Goal: Information Seeking & Learning: Learn about a topic

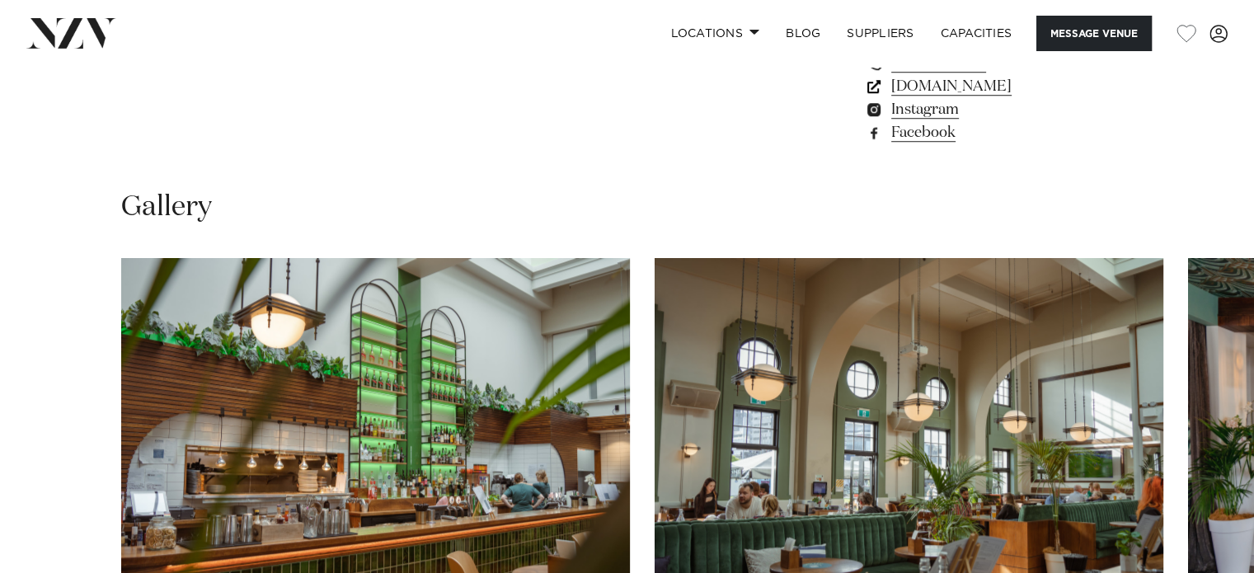
scroll to position [1484, 0]
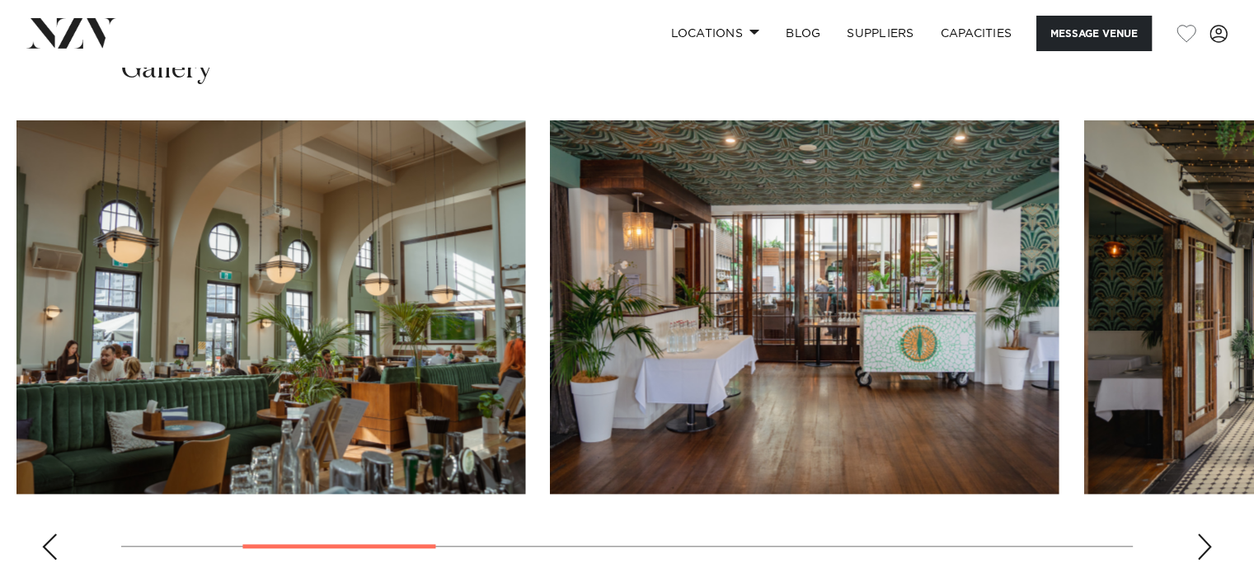
click at [333, 339] on img "2 / 10" at bounding box center [270, 306] width 509 height 373
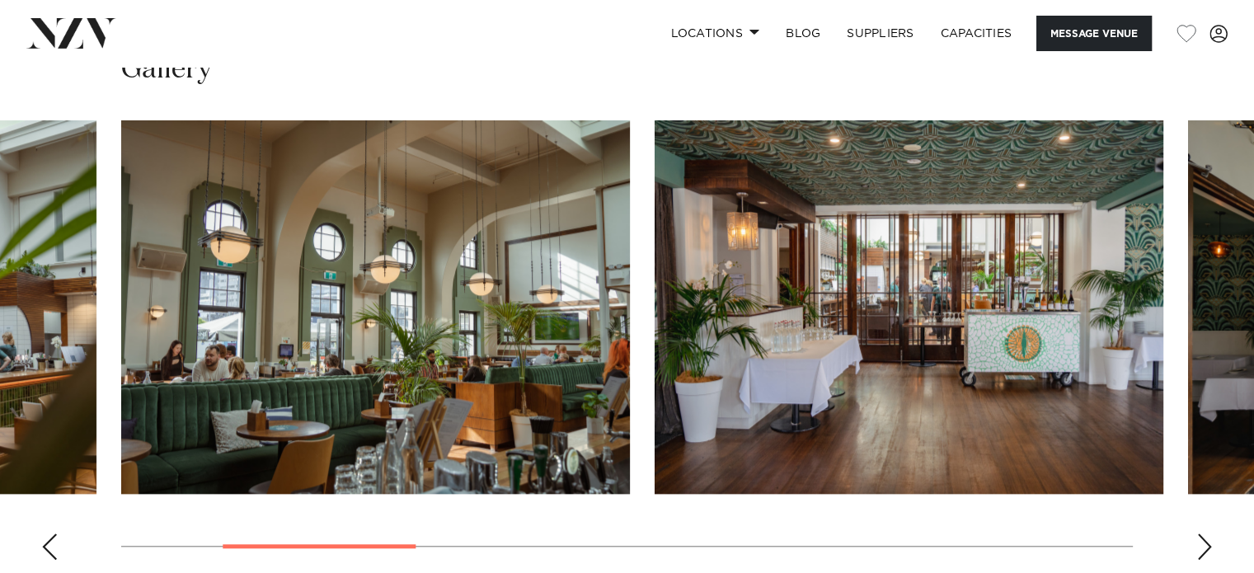
click at [0, 0] on slot at bounding box center [0, 0] width 0 height 0
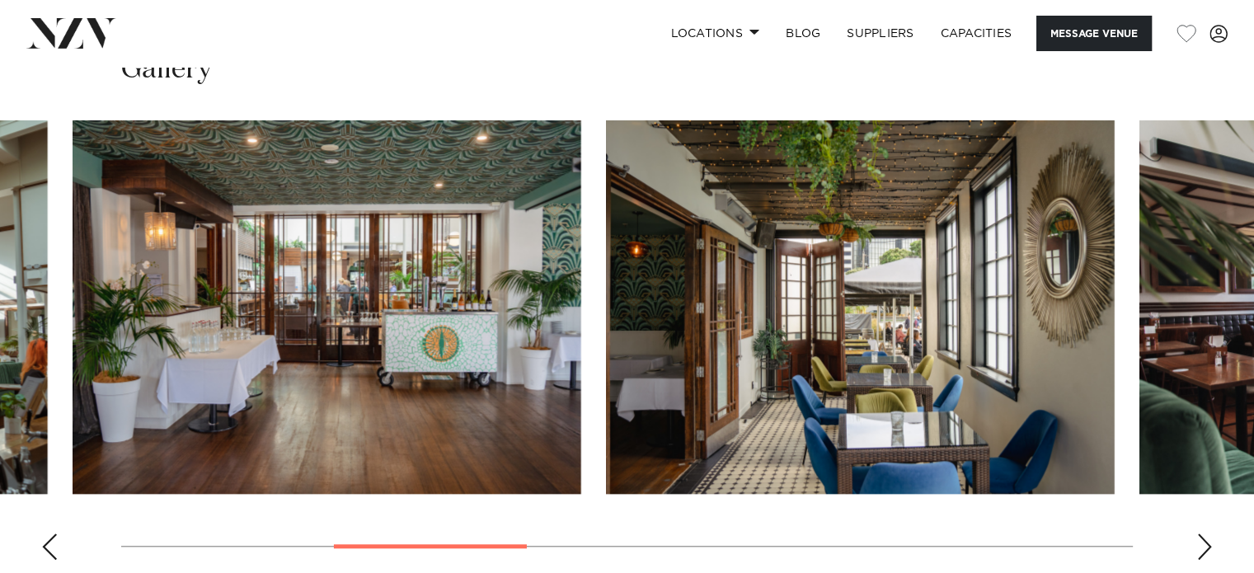
click at [240, 249] on img "3 / 10" at bounding box center [327, 306] width 509 height 373
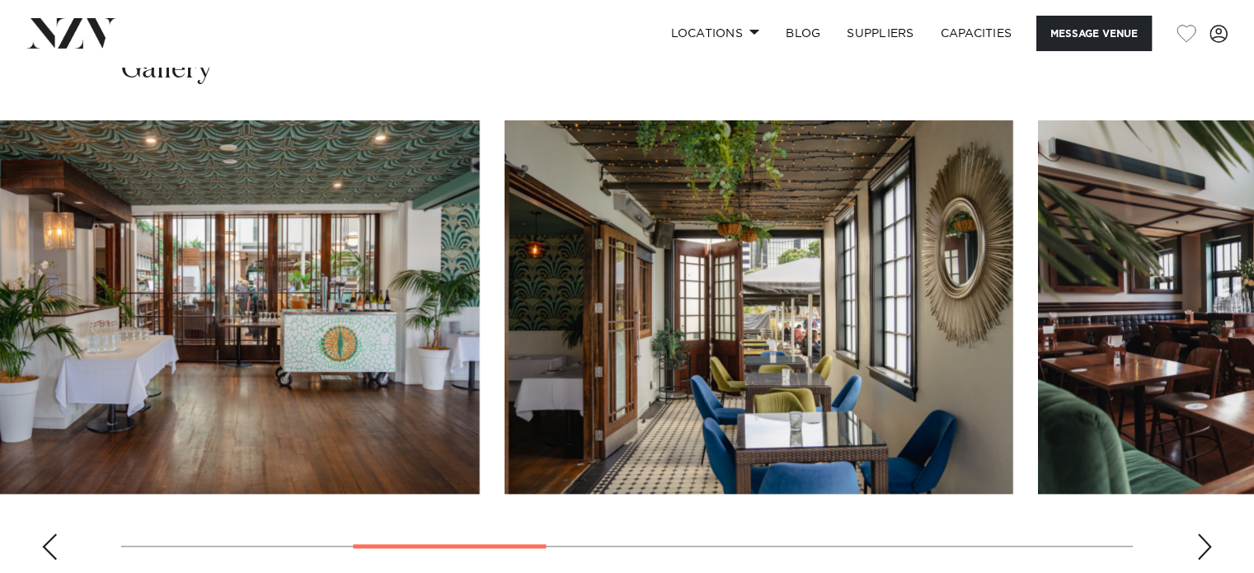
click at [505, 311] on img "4 / 10" at bounding box center [759, 306] width 509 height 373
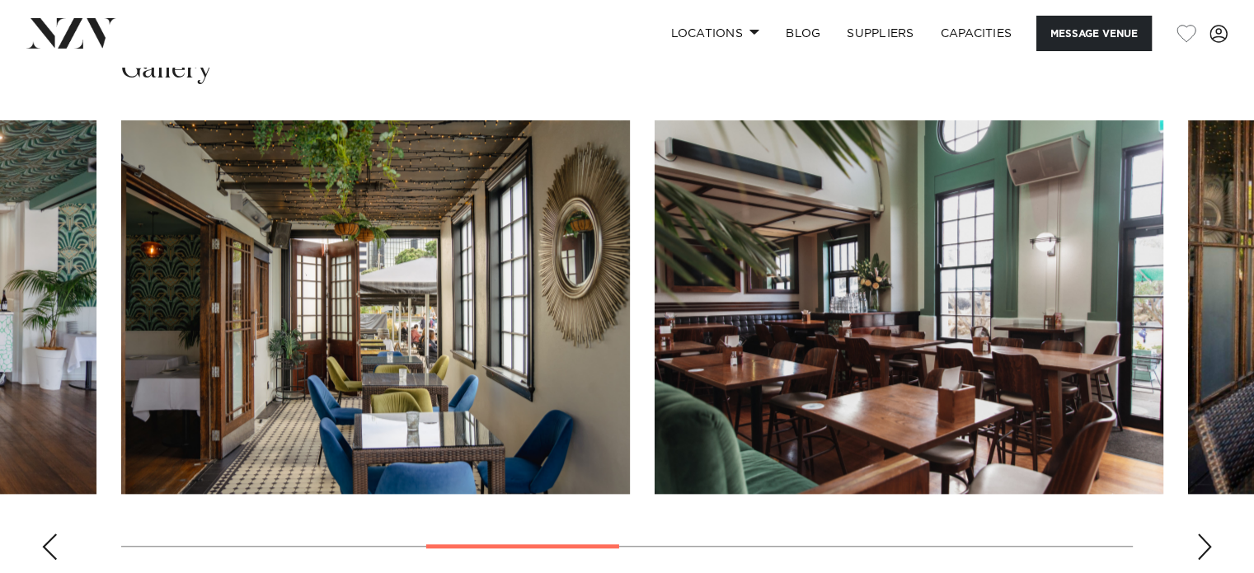
click at [801, 322] on img "5 / 10" at bounding box center [909, 306] width 509 height 373
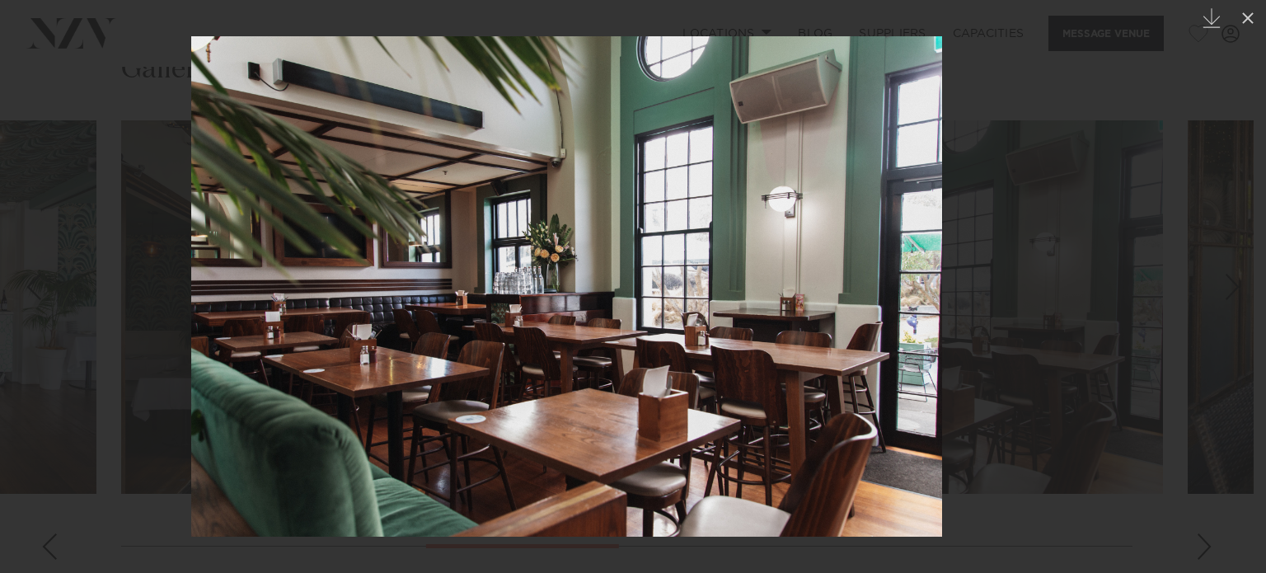
drag, startPoint x: 804, startPoint y: 262, endPoint x: 317, endPoint y: 276, distance: 487.4
click at [354, 272] on img at bounding box center [566, 286] width 751 height 500
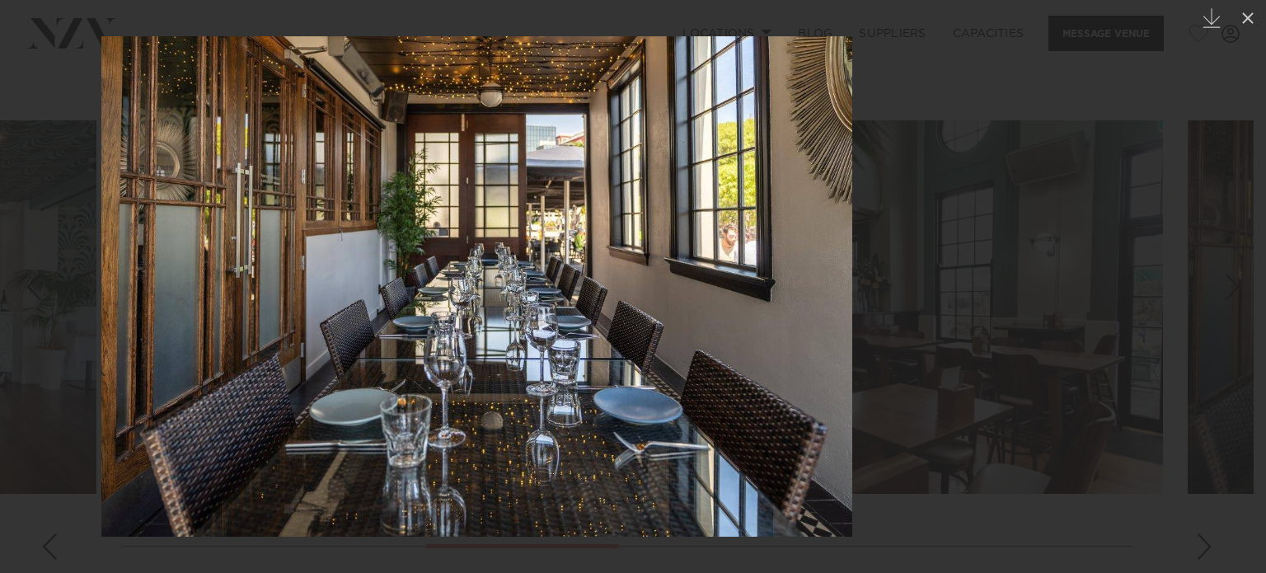
drag, startPoint x: 763, startPoint y: 207, endPoint x: 203, endPoint y: 270, distance: 564.1
click at [251, 257] on img at bounding box center [476, 286] width 751 height 500
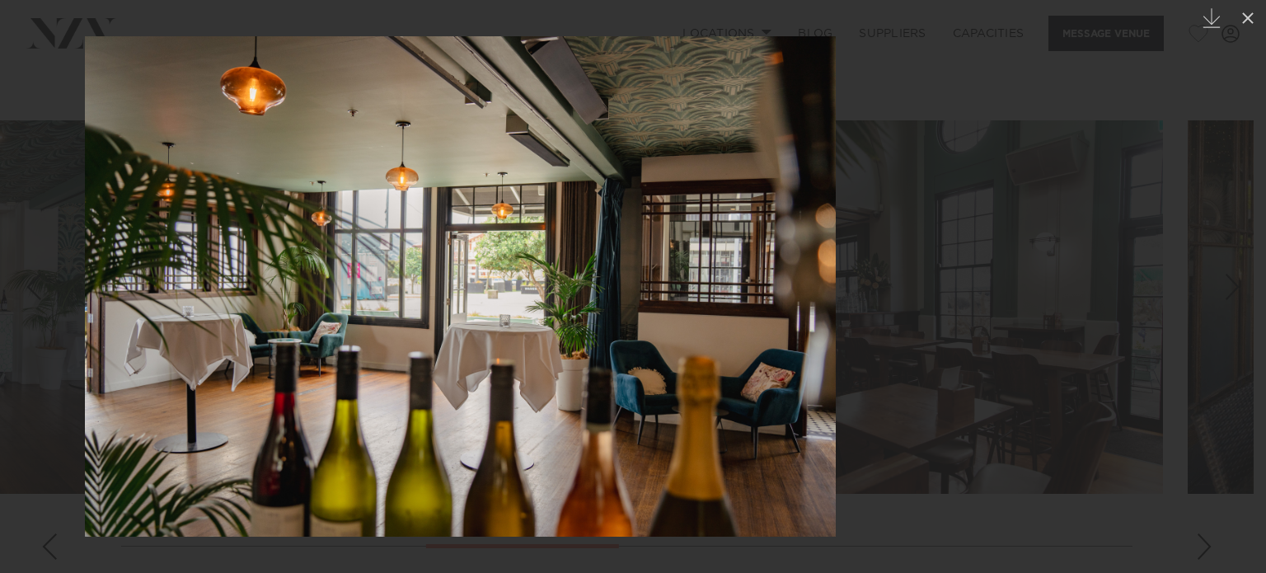
drag, startPoint x: 861, startPoint y: 225, endPoint x: 222, endPoint y: 266, distance: 640.2
click at [273, 262] on img at bounding box center [460, 286] width 751 height 500
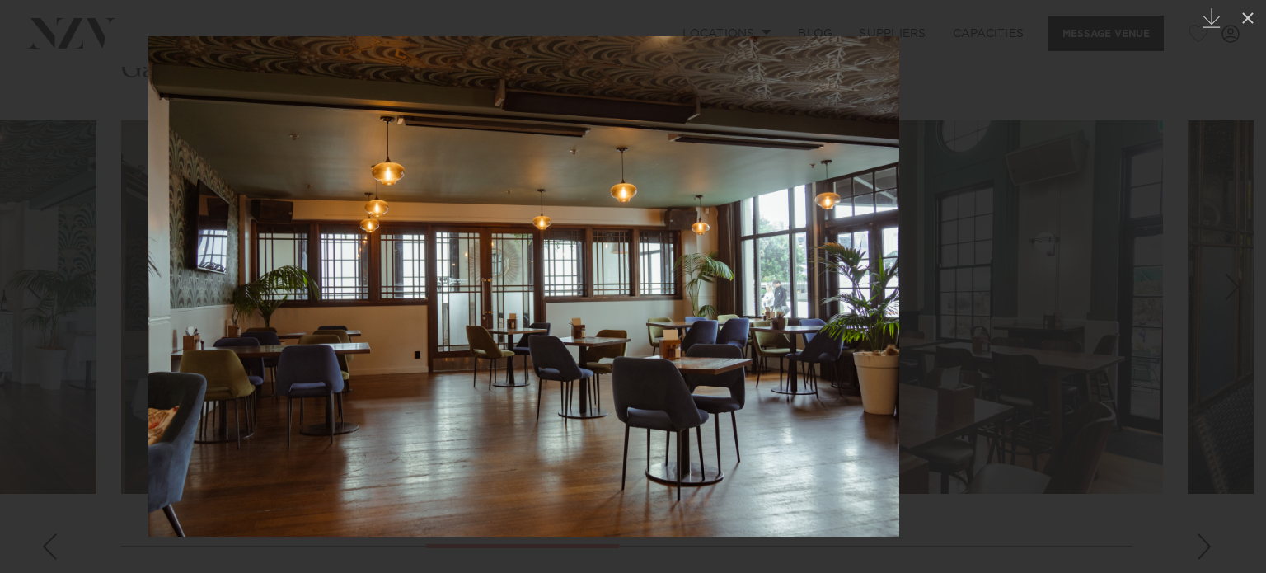
drag, startPoint x: 818, startPoint y: 236, endPoint x: 86, endPoint y: 263, distance: 732.6
click at [148, 265] on img at bounding box center [523, 286] width 751 height 500
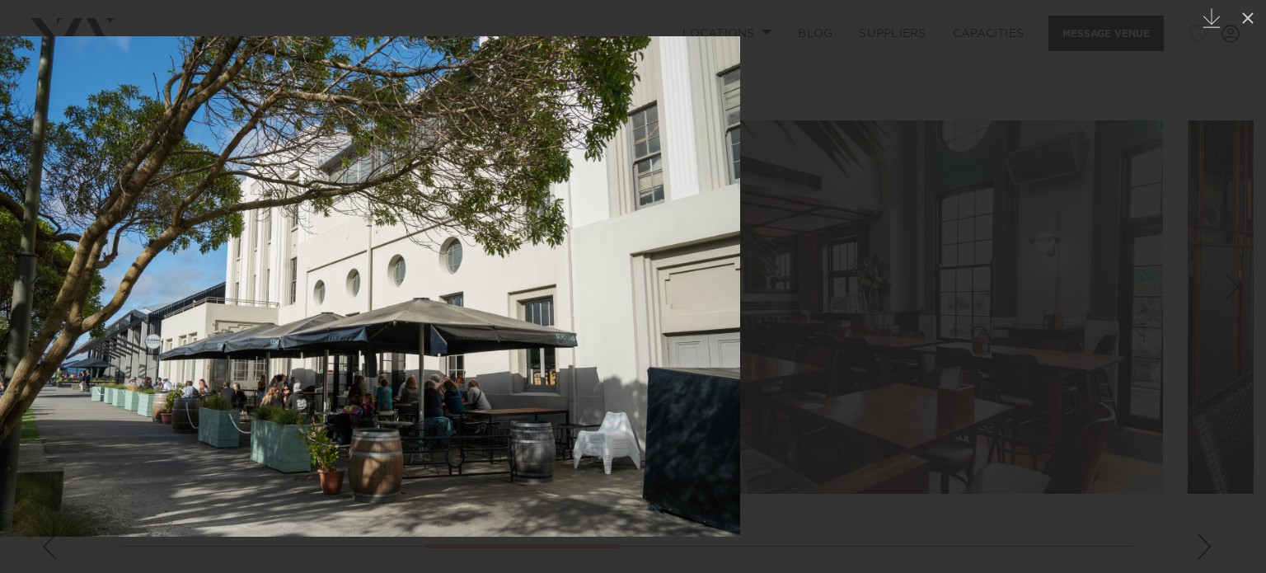
drag, startPoint x: 712, startPoint y: 286, endPoint x: 264, endPoint y: 350, distance: 453.0
click at [322, 331] on img at bounding box center [364, 286] width 751 height 500
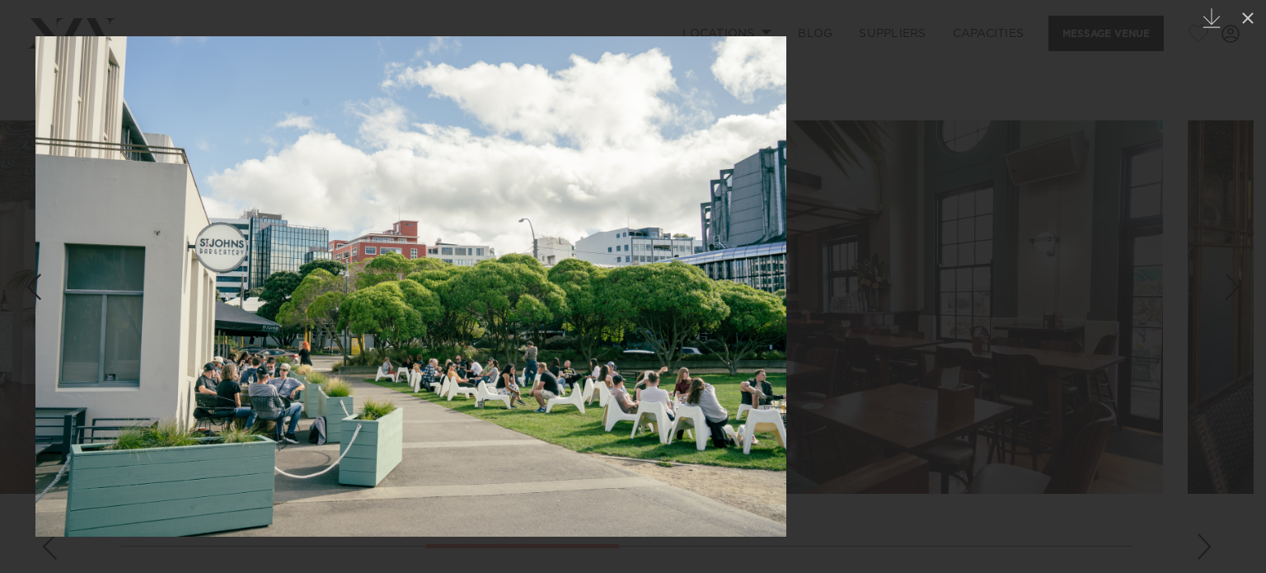
drag, startPoint x: 805, startPoint y: 243, endPoint x: 425, endPoint y: 270, distance: 380.1
click at [455, 264] on img at bounding box center [410, 286] width 751 height 500
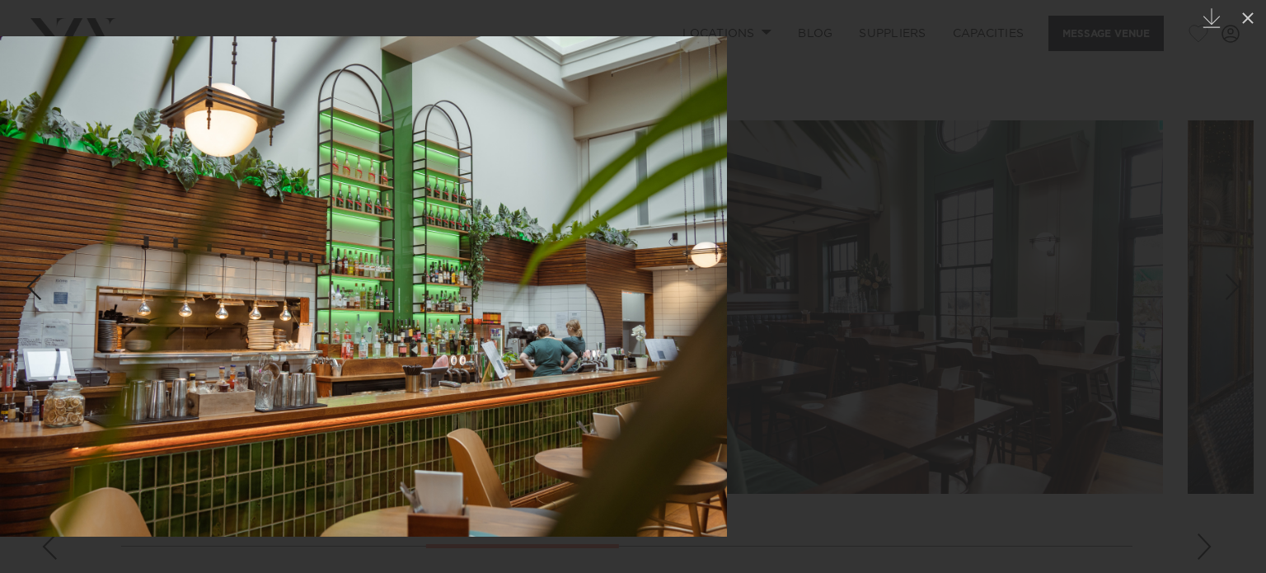
drag, startPoint x: 860, startPoint y: 217, endPoint x: 401, endPoint y: 289, distance: 464.1
click at [411, 289] on img at bounding box center [351, 286] width 751 height 500
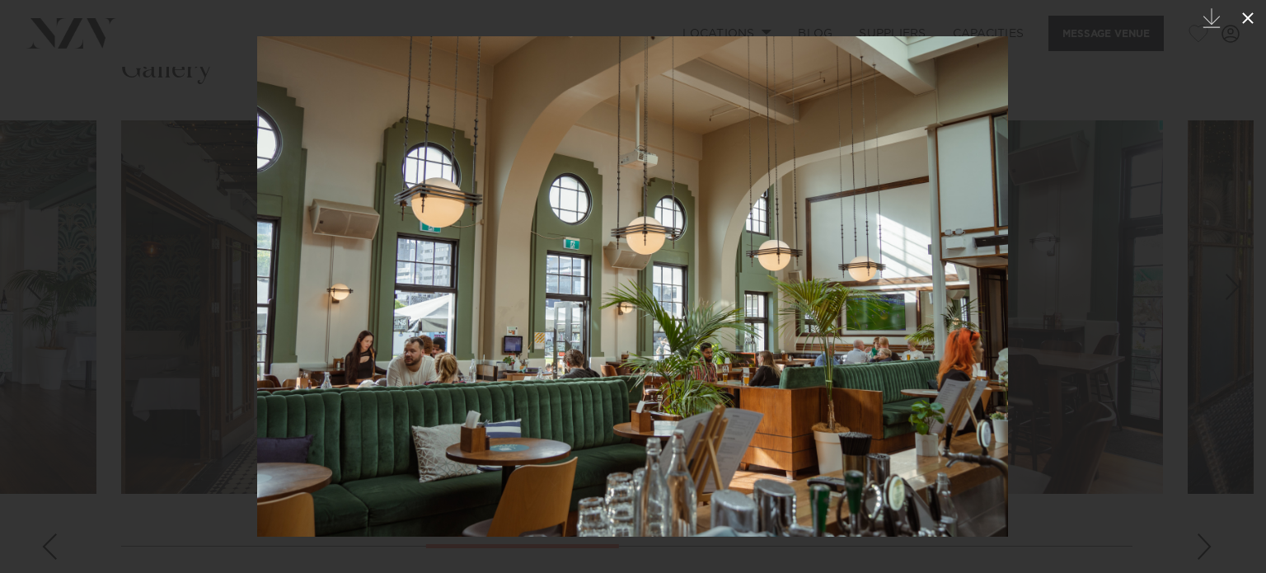
click at [1246, 25] on icon at bounding box center [1248, 18] width 20 height 20
